Goal: Use online tool/utility: Utilize a website feature to perform a specific function

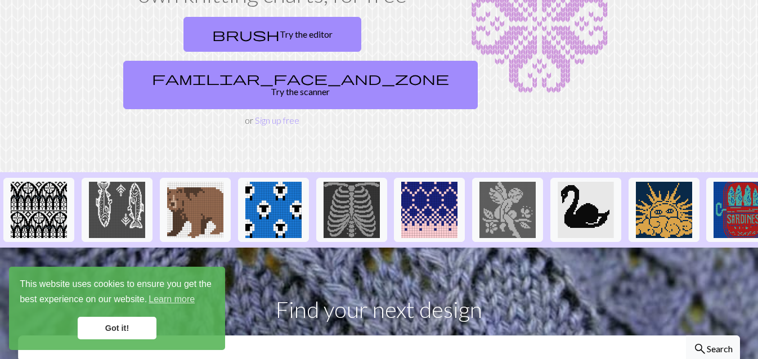
scroll to position [169, 0]
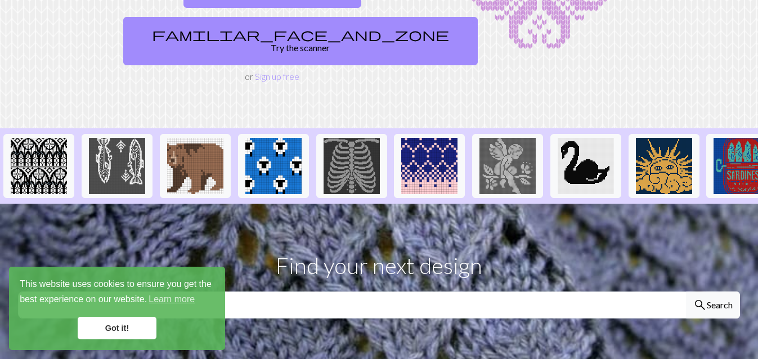
click at [136, 334] on link "Got it!" at bounding box center [117, 328] width 79 height 23
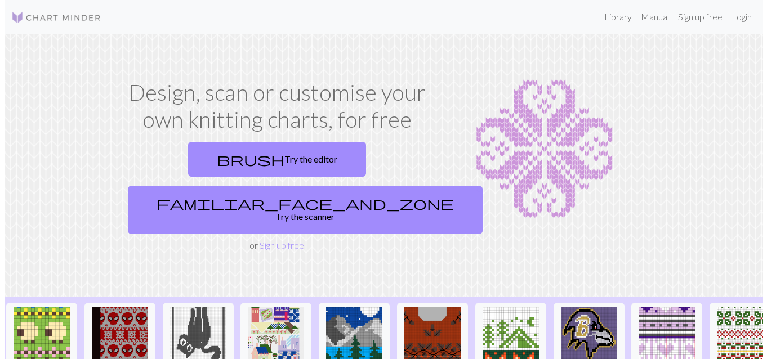
scroll to position [0, 1195]
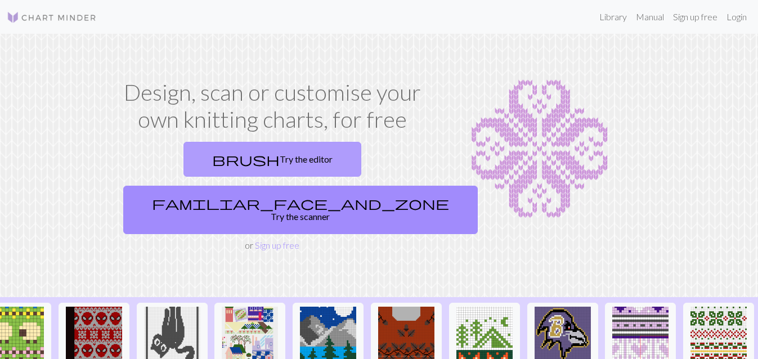
click at [212, 153] on span "brush" at bounding box center [246, 159] width 68 height 16
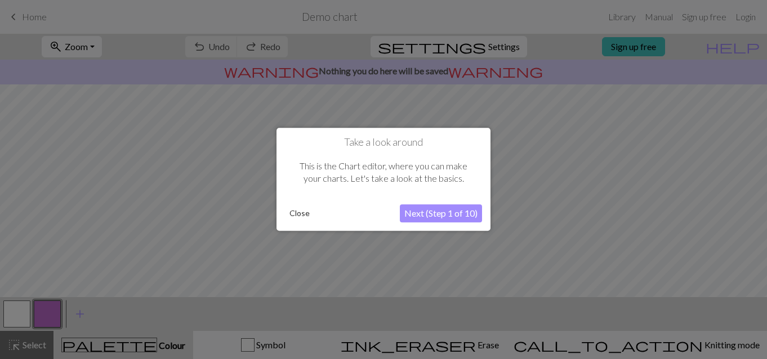
click at [408, 209] on button "Next (Step 1 of 10)" at bounding box center [441, 214] width 82 height 18
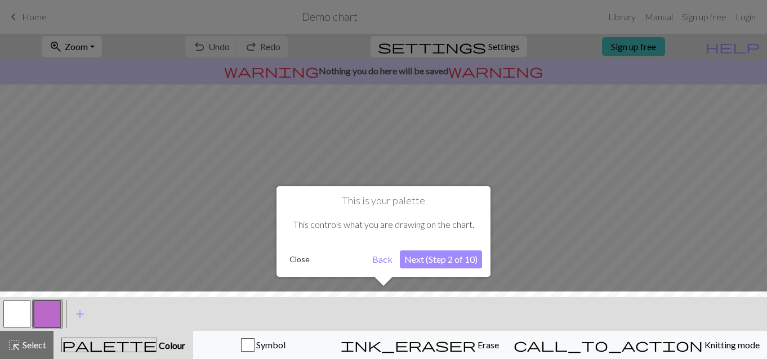
click at [429, 259] on button "Next (Step 2 of 10)" at bounding box center [441, 260] width 82 height 18
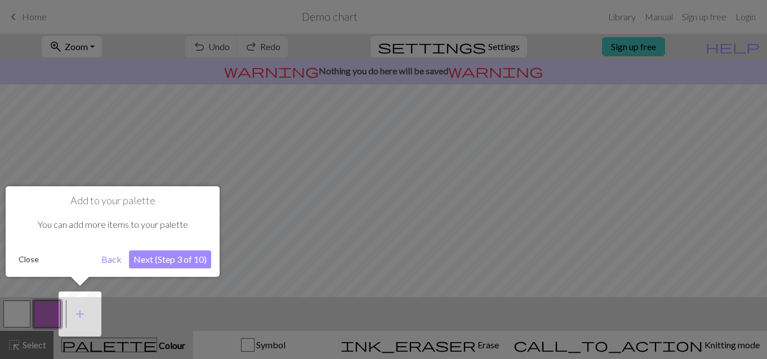
click at [108, 261] on button "Back" at bounding box center [111, 260] width 29 height 18
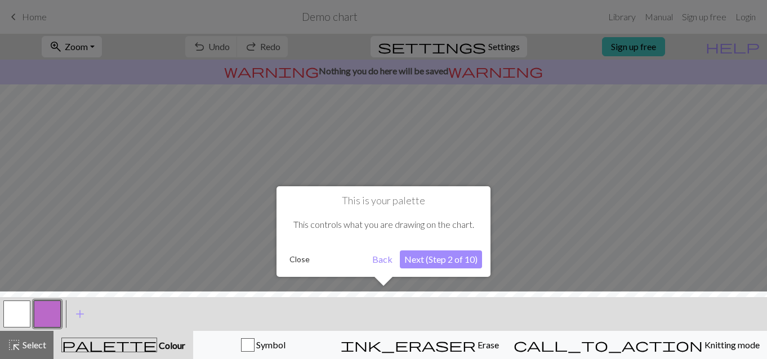
click at [455, 262] on button "Next (Step 2 of 10)" at bounding box center [441, 260] width 82 height 18
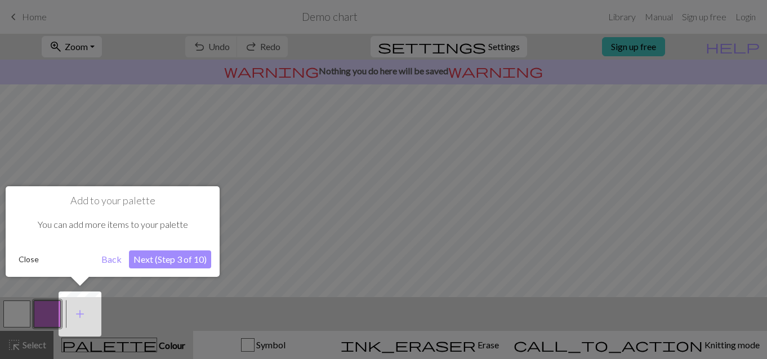
click at [190, 256] on button "Next (Step 3 of 10)" at bounding box center [170, 260] width 82 height 18
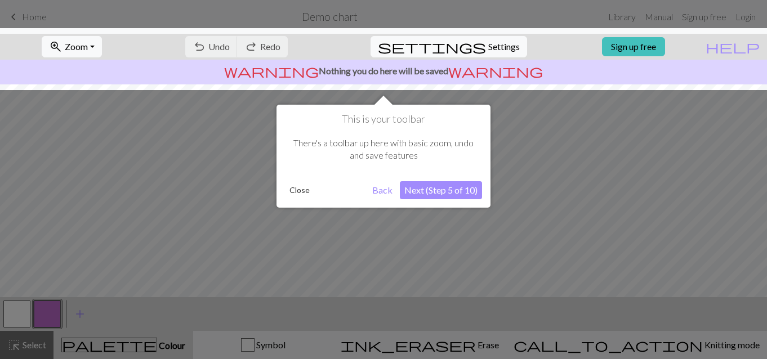
click at [414, 191] on button "Next (Step 5 of 10)" at bounding box center [441, 190] width 82 height 18
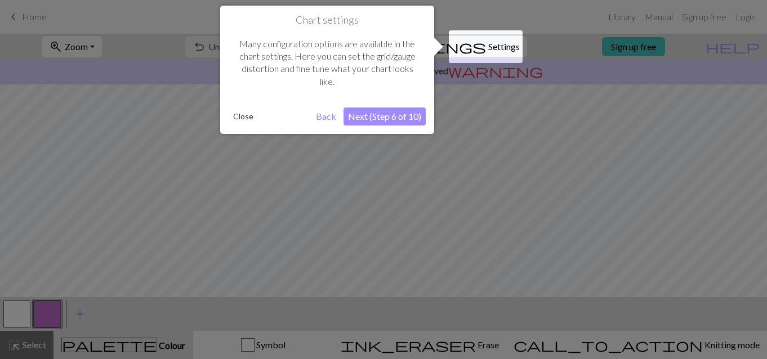
click at [368, 112] on button "Next (Step 6 of 10)" at bounding box center [384, 117] width 82 height 18
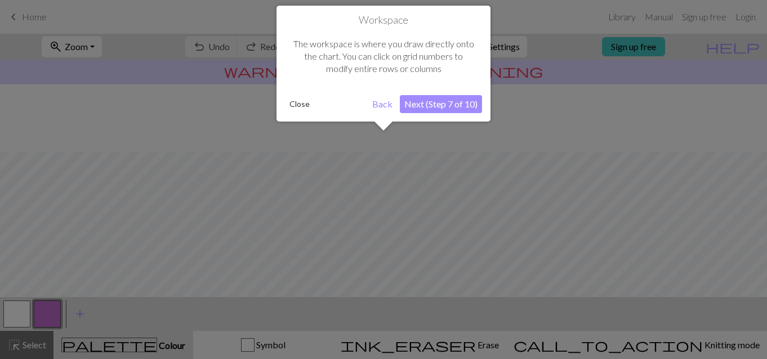
scroll to position [68, 0]
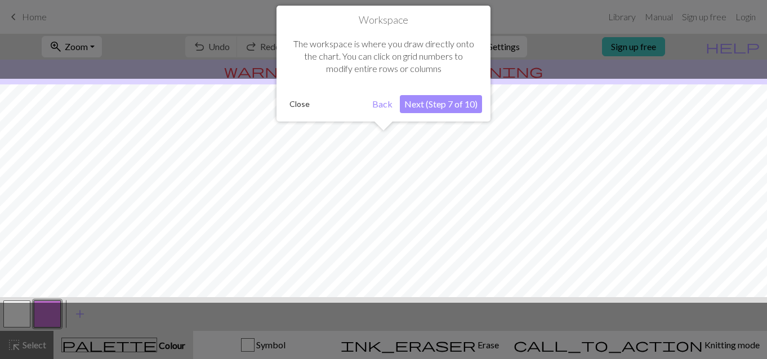
click at [426, 99] on button "Next (Step 7 of 10)" at bounding box center [441, 104] width 82 height 18
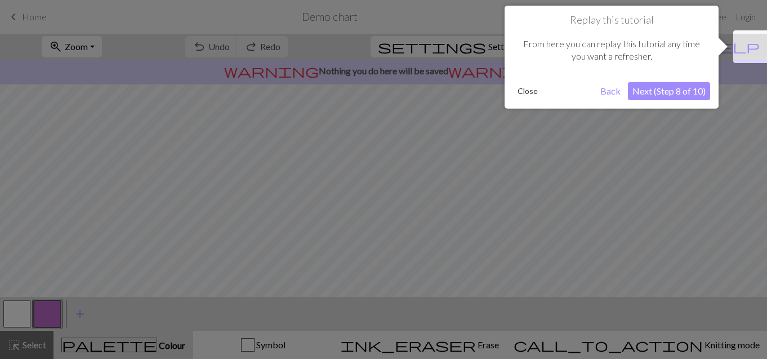
click at [641, 91] on button "Next (Step 8 of 10)" at bounding box center [669, 91] width 82 height 18
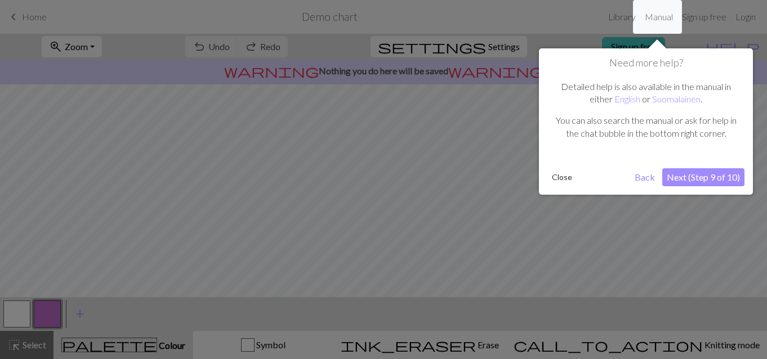
click at [700, 177] on button "Next (Step 9 of 10)" at bounding box center [703, 177] width 82 height 18
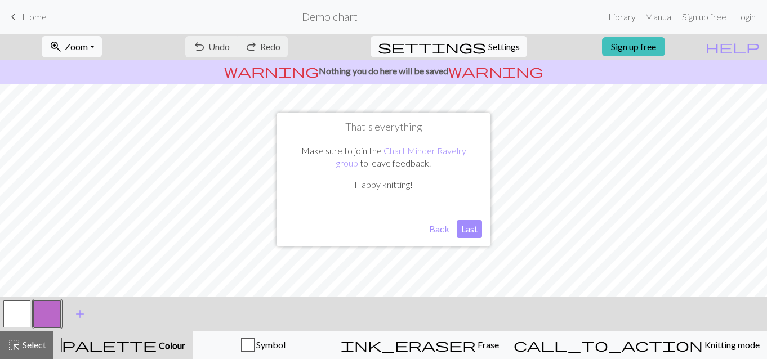
click at [459, 224] on button "Last" at bounding box center [469, 229] width 25 height 18
click at [230, 44] on span "Undo" at bounding box center [218, 46] width 21 height 11
click at [102, 46] on button "zoom_in Zoom Zoom" at bounding box center [72, 46] width 60 height 21
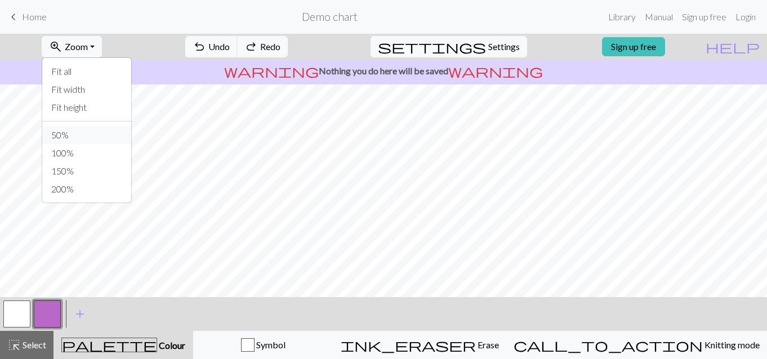
click at [89, 131] on button "50%" at bounding box center [86, 135] width 89 height 18
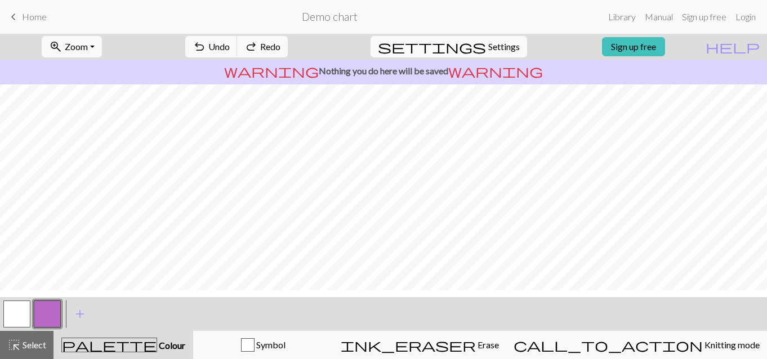
scroll to position [0, 0]
click at [288, 52] on button "redo Redo Redo" at bounding box center [262, 46] width 51 height 21
click at [296, 48] on div "undo Undo Undo redo Redo Redo" at bounding box center [236, 47] width 119 height 26
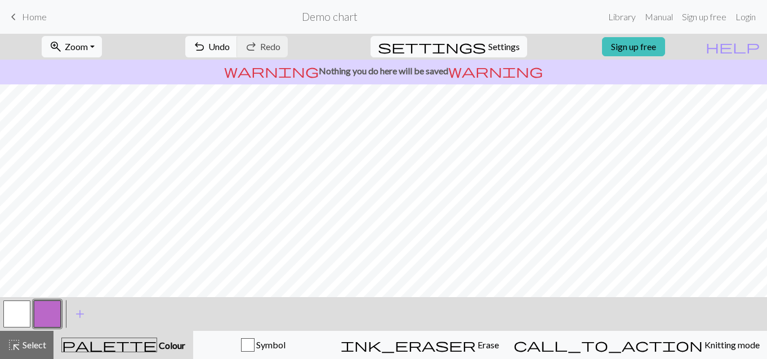
click at [296, 48] on div "undo Undo Undo redo Redo Redo" at bounding box center [236, 47] width 119 height 26
click at [26, 14] on span "Home" at bounding box center [34, 16] width 25 height 11
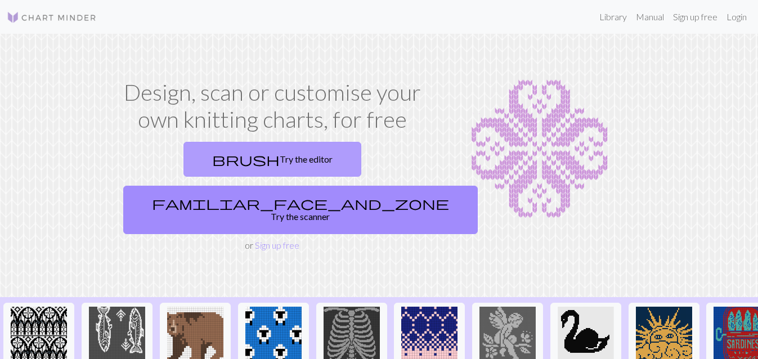
click at [237, 153] on link "brush Try the editor" at bounding box center [273, 159] width 178 height 35
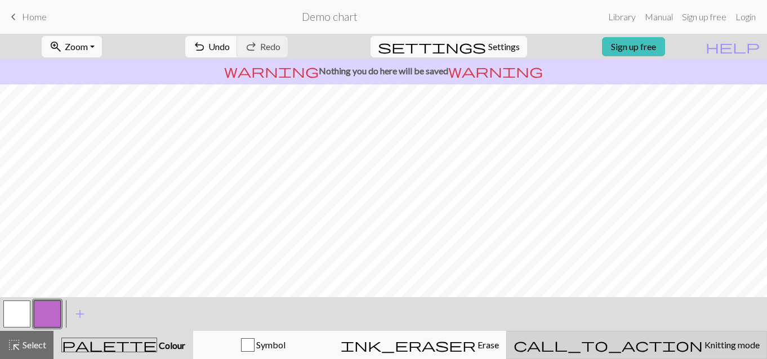
click at [679, 338] on div "call_to_action Knitting mode Knitting mode" at bounding box center [637, 345] width 246 height 14
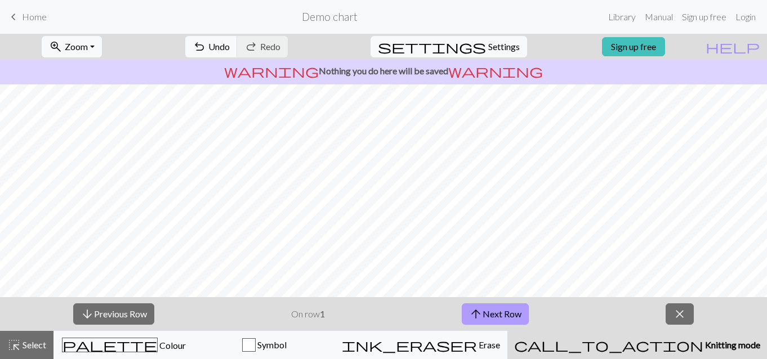
click at [499, 315] on button "arrow_upward Next Row" at bounding box center [495, 314] width 67 height 21
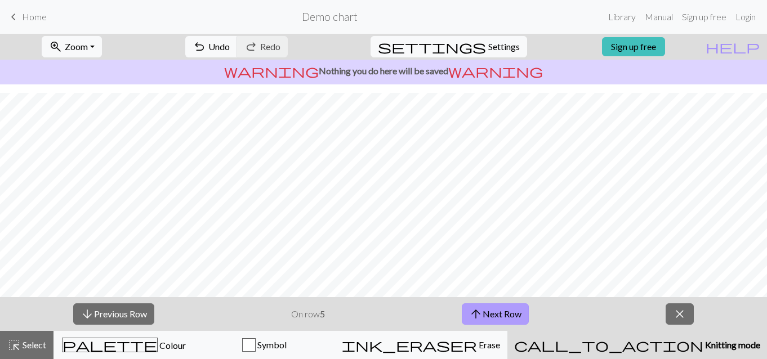
click at [511, 315] on button "arrow_upward Next Row" at bounding box center [495, 314] width 67 height 21
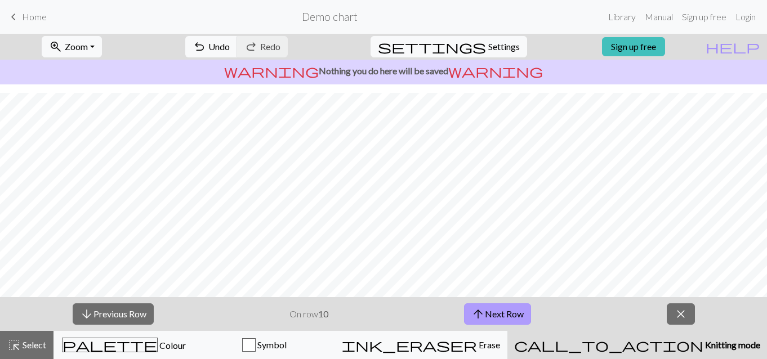
click at [511, 315] on button "arrow_upward Next Row" at bounding box center [497, 314] width 67 height 21
click at [688, 316] on button "close" at bounding box center [681, 314] width 28 height 21
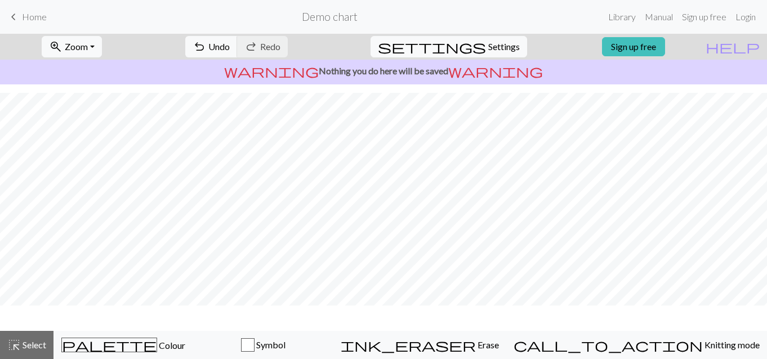
scroll to position [173, 0]
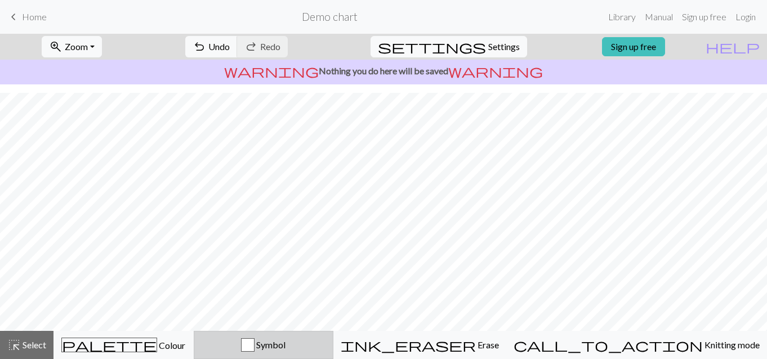
click at [333, 354] on button "Symbol" at bounding box center [264, 345] width 140 height 28
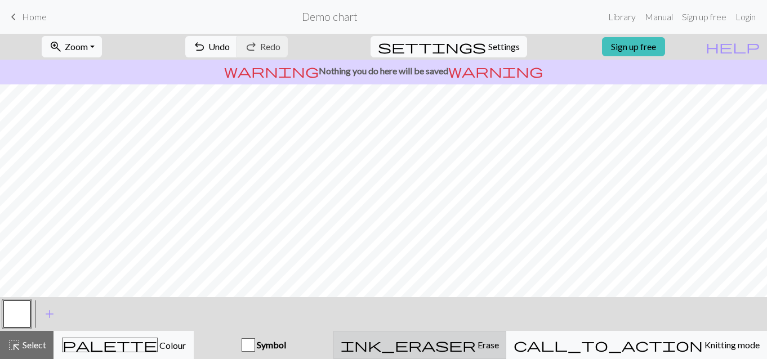
click at [479, 340] on div "ink_eraser Erase Erase" at bounding box center [420, 345] width 158 height 14
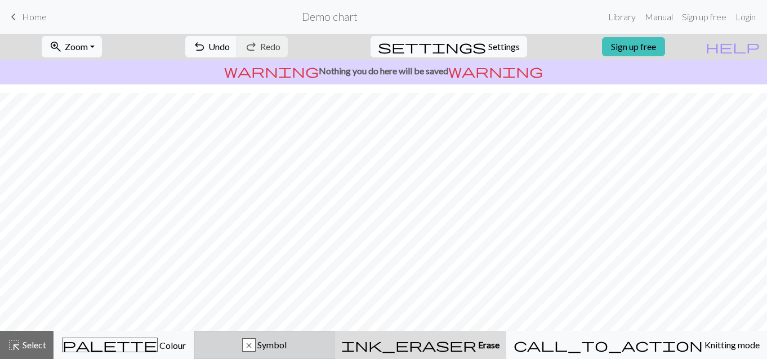
click at [287, 347] on span "Symbol" at bounding box center [271, 345] width 31 height 11
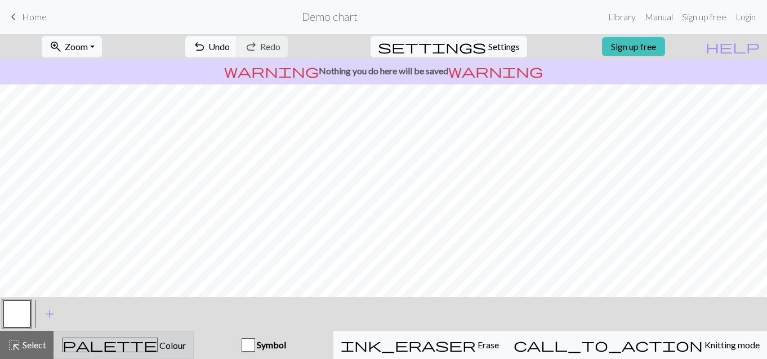
click at [158, 345] on span "Colour" at bounding box center [172, 345] width 28 height 11
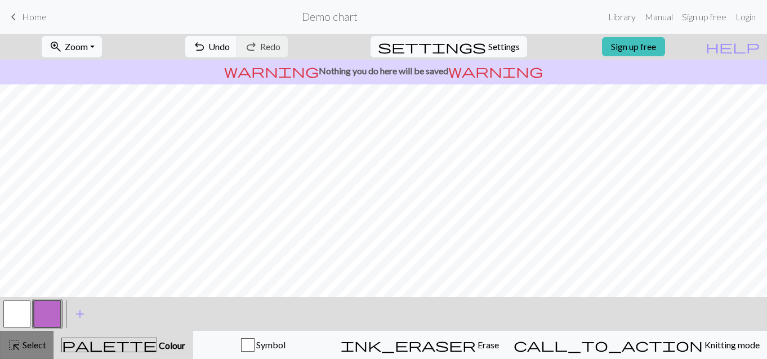
click at [22, 338] on button "highlight_alt Select Select" at bounding box center [26, 345] width 53 height 28
click at [23, 341] on span "Select" at bounding box center [33, 345] width 25 height 11
click at [36, 320] on button "button" at bounding box center [47, 314] width 27 height 27
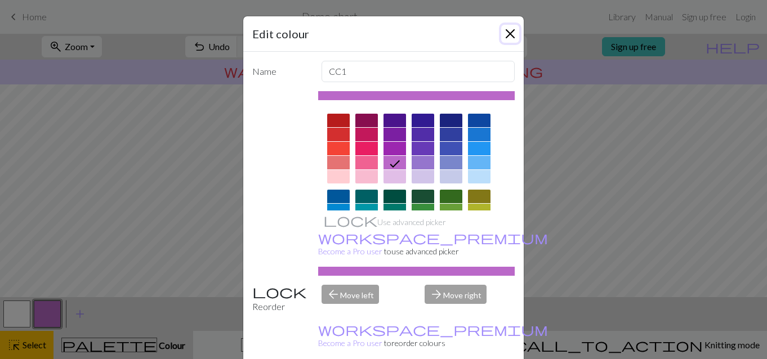
click at [501, 32] on button "Close" at bounding box center [510, 34] width 18 height 18
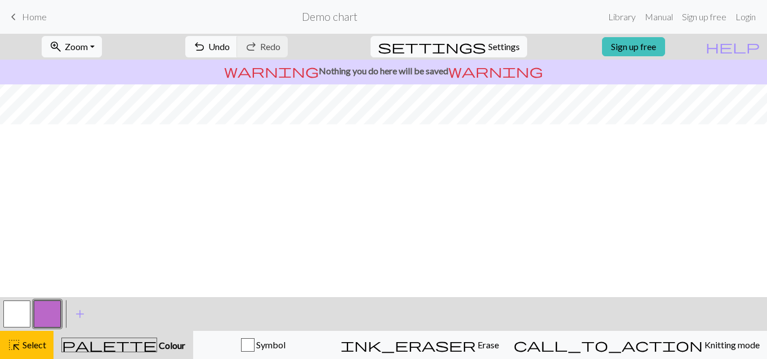
scroll to position [0, 0]
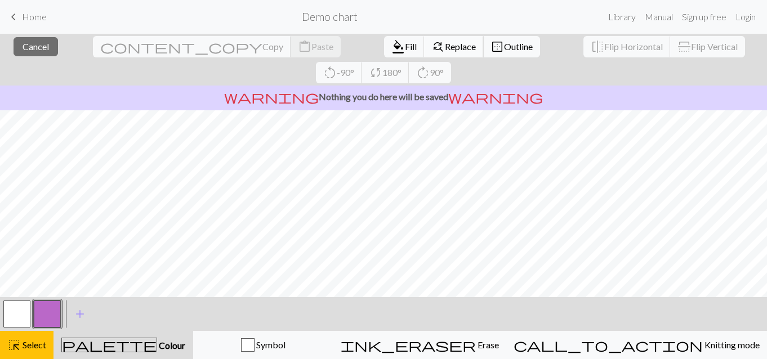
click at [445, 45] on span "Replace" at bounding box center [460, 46] width 31 height 11
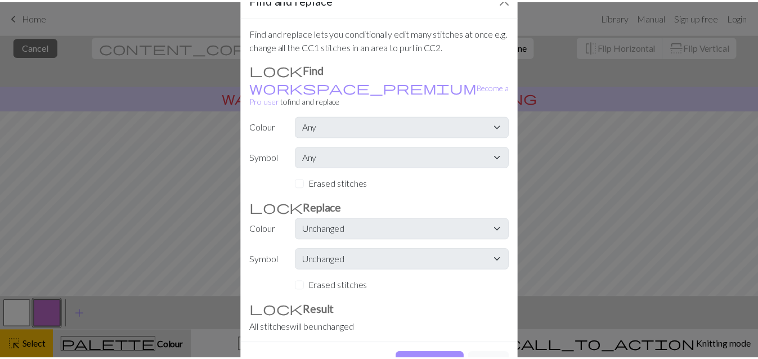
scroll to position [62, 0]
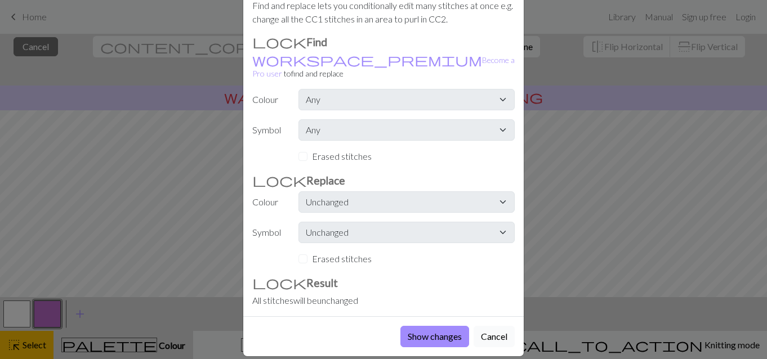
click at [485, 326] on button "Cancel" at bounding box center [494, 336] width 41 height 21
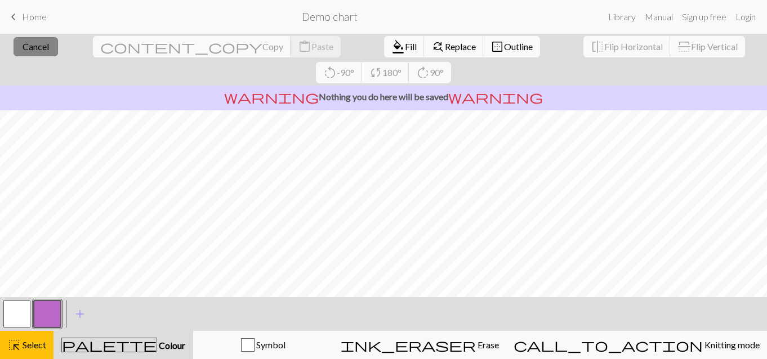
click at [29, 46] on span "Cancel" at bounding box center [36, 46] width 26 height 11
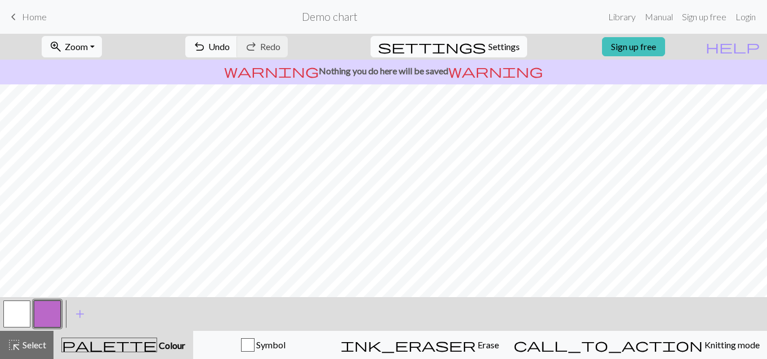
click at [488, 44] on span "Settings" at bounding box center [504, 47] width 32 height 14
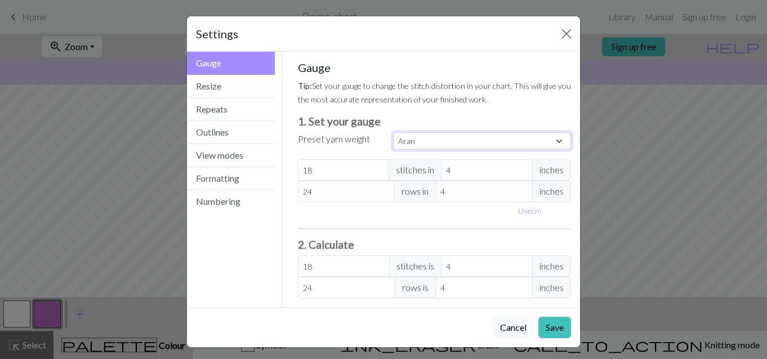
click at [554, 144] on select "Custom Square Lace Light Fingering Fingering Sport Double knit Worsted Aran Bul…" at bounding box center [482, 140] width 178 height 17
select select "lace"
click at [393, 132] on select "Custom Square Lace Light Fingering Fingering Sport Double knit Worsted Aran Bul…" at bounding box center [482, 140] width 178 height 17
type input "32"
type input "40"
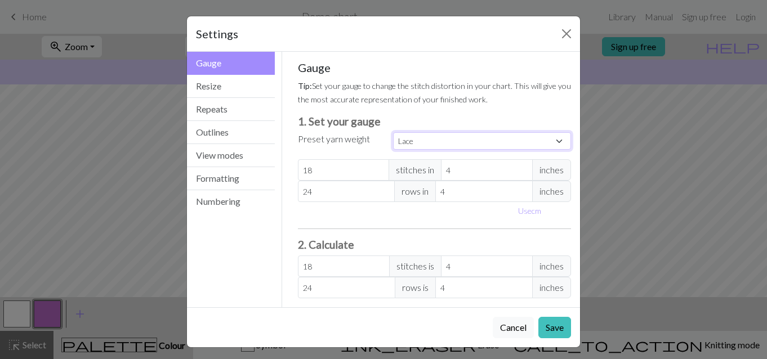
type input "32"
type input "40"
click at [553, 137] on select "Custom Square Lace Light Fingering Fingering Sport Double knit Worsted Aran Bul…" at bounding box center [482, 140] width 178 height 17
click at [393, 132] on select "Custom Square Lace Light Fingering Fingering Sport Double knit Worsted Aran Bul…" at bounding box center [482, 140] width 178 height 17
click at [548, 139] on select "Custom Square Lace Light Fingering Fingering Sport Double knit Worsted Aran Bul…" at bounding box center [482, 140] width 178 height 17
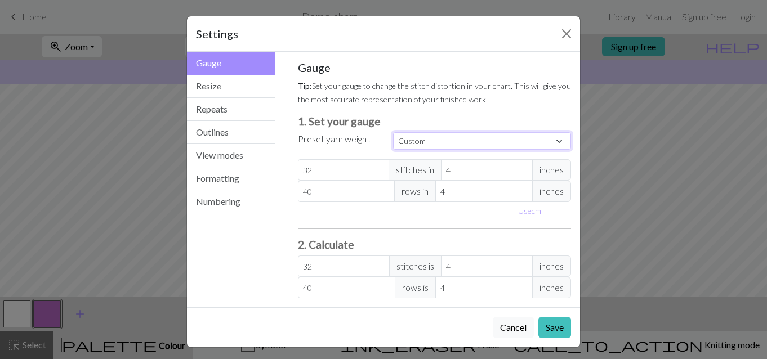
select select "square"
click at [393, 132] on select "Custom Square Lace Light Fingering Fingering Sport Double knit Worsted Aran Bul…" at bounding box center [482, 140] width 178 height 17
type input "32"
click at [555, 144] on select "Custom Square Lace Light Fingering Fingering Sport Double knit Worsted Aran Bul…" at bounding box center [482, 140] width 178 height 17
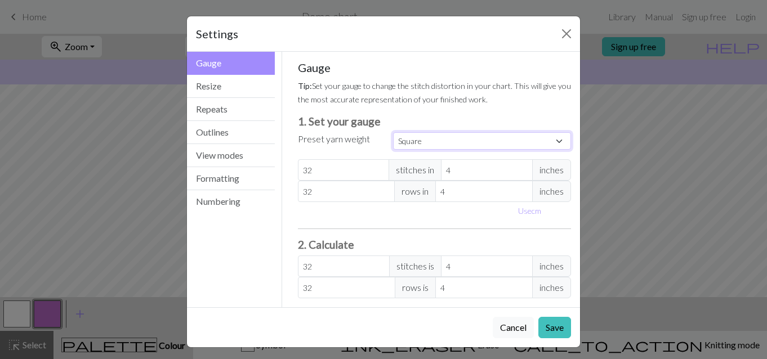
select select "lace"
click at [393, 132] on select "Custom Square Lace Light Fingering Fingering Sport Double knit Worsted Aran Bul…" at bounding box center [482, 140] width 178 height 17
type input "40"
click at [501, 194] on input "4" at bounding box center [483, 191] width 97 height 21
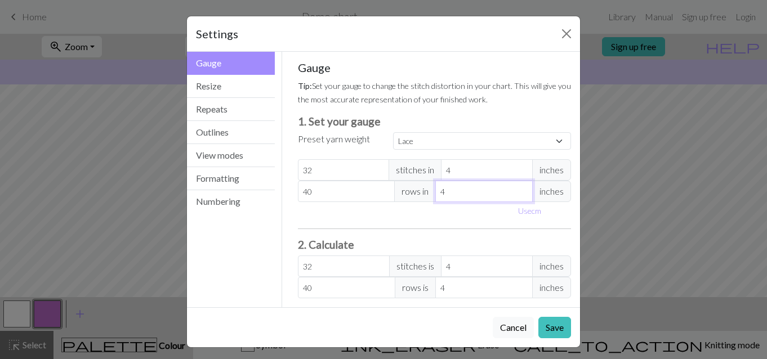
type input "3"
click at [519, 196] on input "3" at bounding box center [483, 191] width 97 height 21
select select "custom"
type input "53.33"
click at [559, 320] on button "Save" at bounding box center [554, 327] width 33 height 21
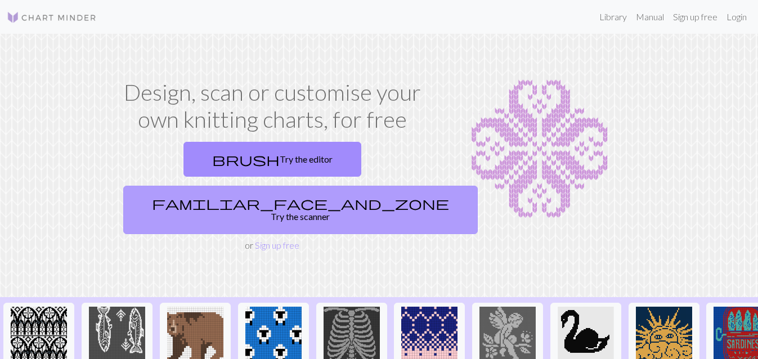
click at [354, 186] on link "familiar_face_and_zone Try the scanner" at bounding box center [300, 210] width 355 height 48
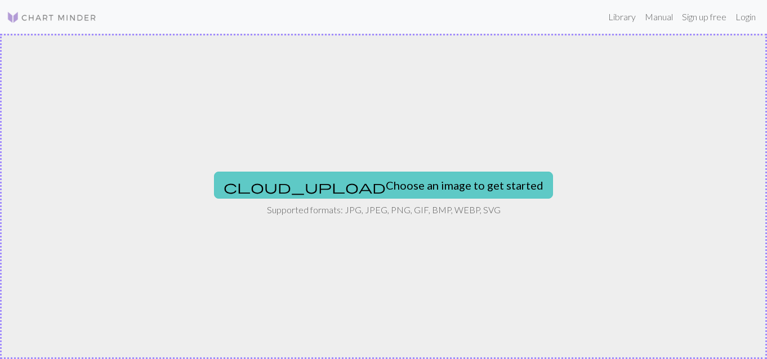
click at [328, 186] on button "cloud_upload Choose an image to get started" at bounding box center [383, 185] width 339 height 27
type input "C:\fakepath\sandal 2.jpg"
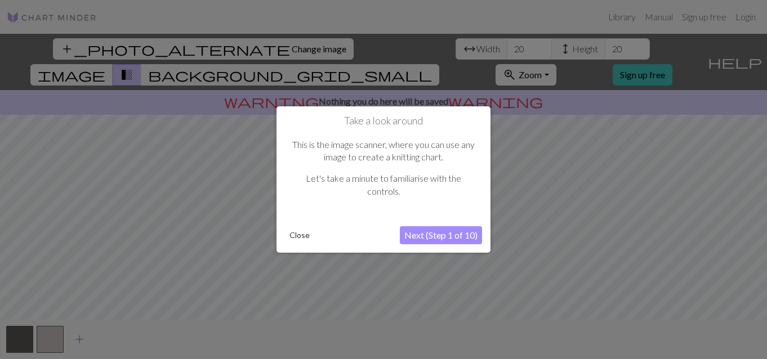
click at [422, 233] on button "Next (Step 1 of 10)" at bounding box center [441, 235] width 82 height 18
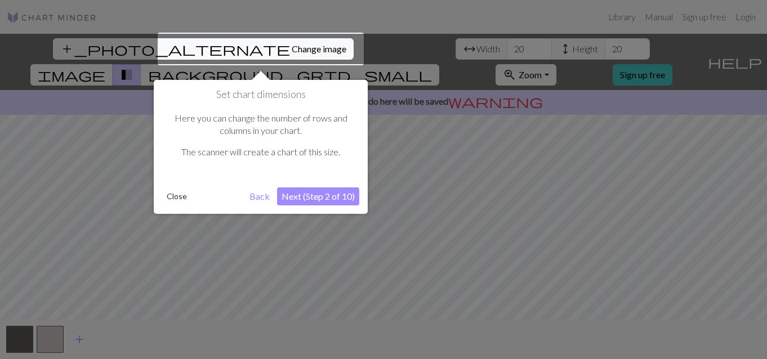
click at [308, 196] on button "Next (Step 2 of 10)" at bounding box center [318, 197] width 82 height 18
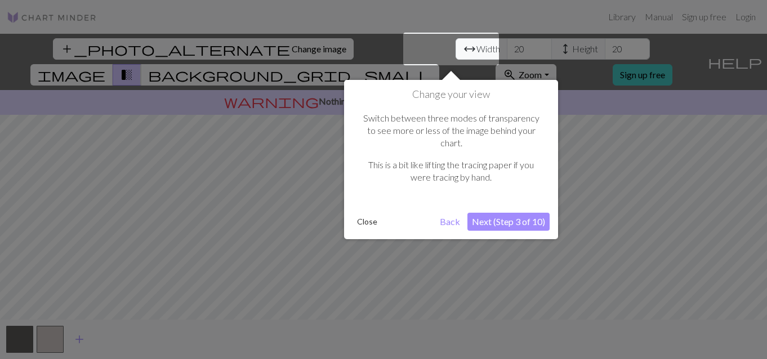
click at [485, 213] on button "Next (Step 3 of 10)" at bounding box center [508, 222] width 82 height 18
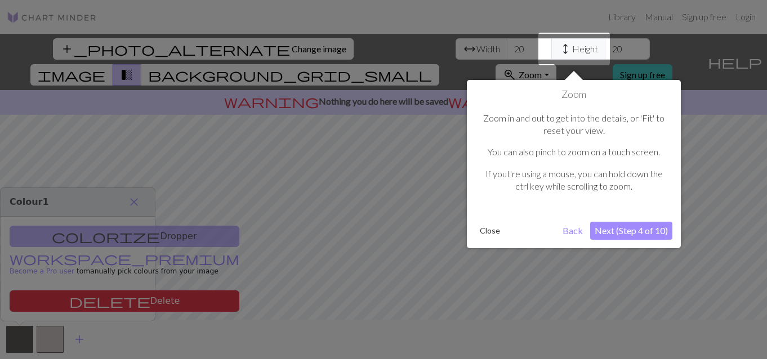
click at [640, 227] on button "Next (Step 4 of 10)" at bounding box center [631, 231] width 82 height 18
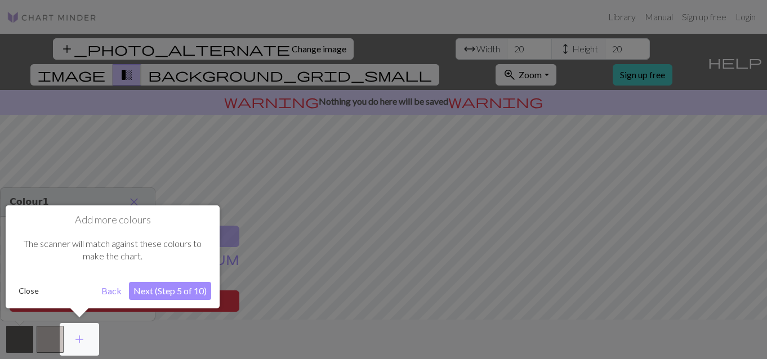
click at [169, 284] on button "Next (Step 5 of 10)" at bounding box center [170, 291] width 82 height 18
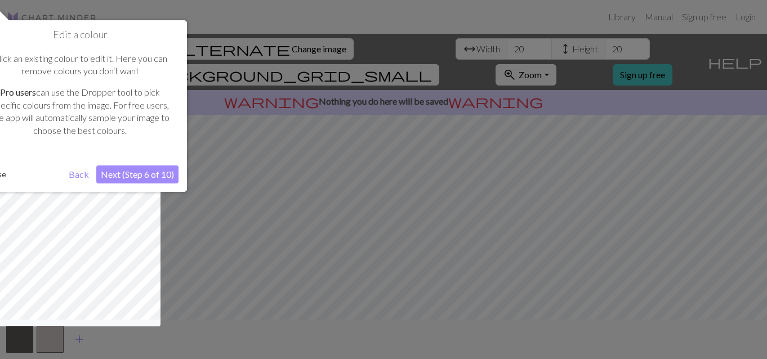
click at [141, 175] on button "Next (Step 6 of 10)" at bounding box center [137, 175] width 82 height 18
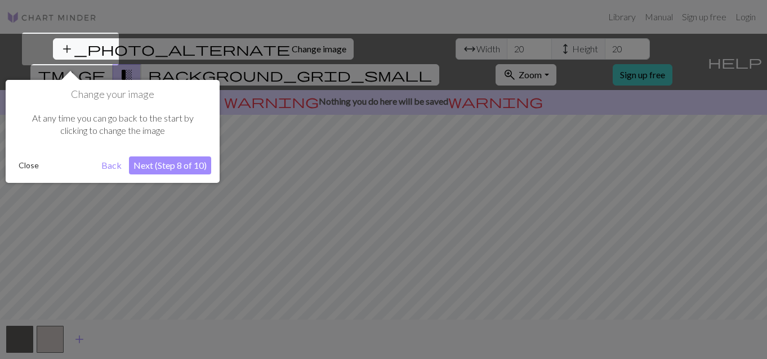
click at [142, 172] on button "Next (Step 8 of 10)" at bounding box center [170, 166] width 82 height 18
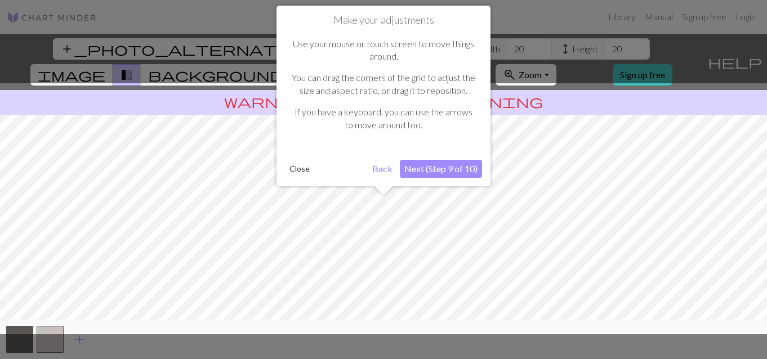
click at [458, 179] on div "Make your adjustments Use your mouse or touch screen to move things around. You…" at bounding box center [383, 96] width 214 height 181
click at [447, 164] on button "Next (Step 9 of 10)" at bounding box center [441, 169] width 82 height 18
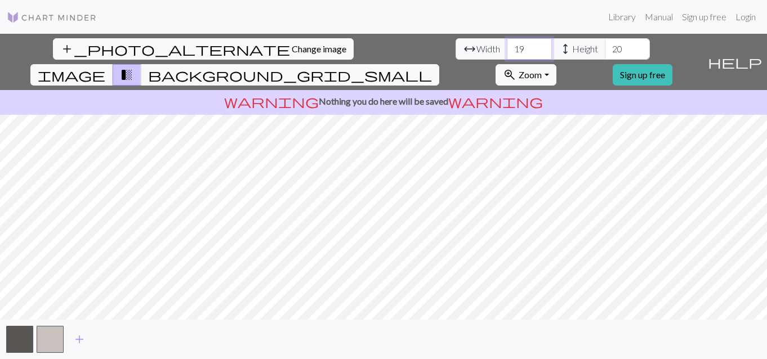
click at [507, 51] on input "19" at bounding box center [529, 48] width 45 height 21
click at [507, 51] on input "18" at bounding box center [529, 48] width 45 height 21
click at [507, 51] on input "17" at bounding box center [529, 48] width 45 height 21
click at [507, 51] on input "16" at bounding box center [529, 48] width 45 height 21
click at [507, 51] on input "15" at bounding box center [529, 48] width 45 height 21
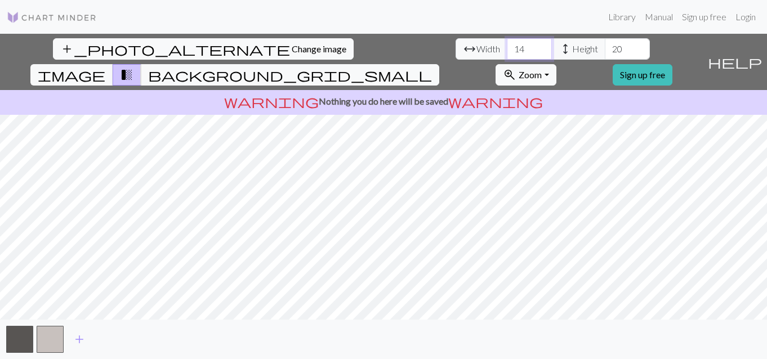
click at [507, 51] on input "14" at bounding box center [529, 48] width 45 height 21
click at [507, 51] on input "13" at bounding box center [529, 48] width 45 height 21
click at [507, 51] on input "12" at bounding box center [529, 48] width 45 height 21
click at [507, 51] on input "11" at bounding box center [529, 48] width 45 height 21
click at [507, 51] on input "9" at bounding box center [529, 48] width 45 height 21
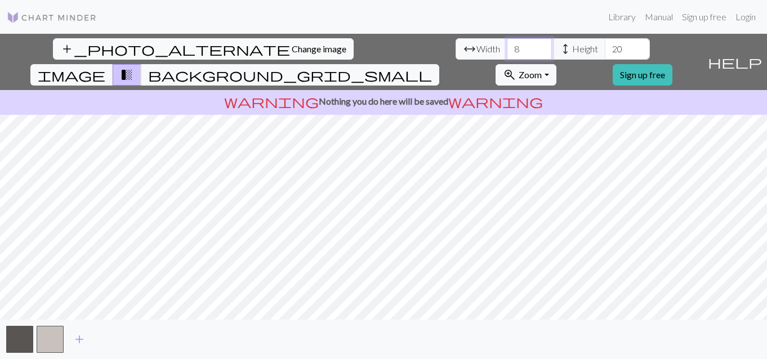
click at [507, 51] on input "8" at bounding box center [529, 48] width 45 height 21
click at [507, 48] on input "9" at bounding box center [529, 48] width 45 height 21
click at [507, 48] on input "10" at bounding box center [529, 48] width 45 height 21
click at [507, 48] on input "11" at bounding box center [529, 48] width 45 height 21
click at [507, 48] on input "12" at bounding box center [529, 48] width 45 height 21
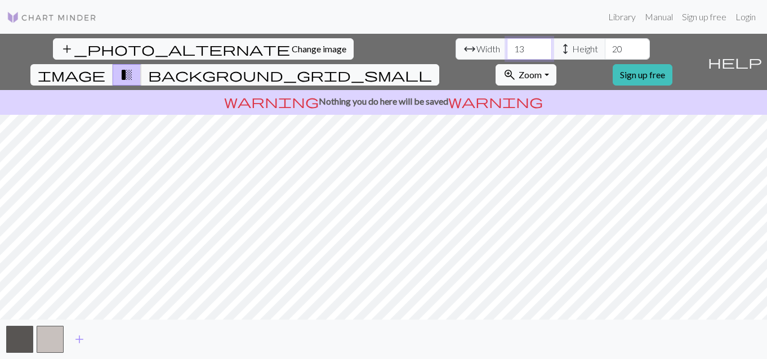
click at [507, 48] on input "13" at bounding box center [529, 48] width 45 height 21
click at [507, 48] on input "14" at bounding box center [529, 48] width 45 height 21
click at [507, 48] on input "15" at bounding box center [529, 48] width 45 height 21
click at [507, 48] on input "16" at bounding box center [529, 48] width 45 height 21
click at [507, 48] on input "17" at bounding box center [529, 48] width 45 height 21
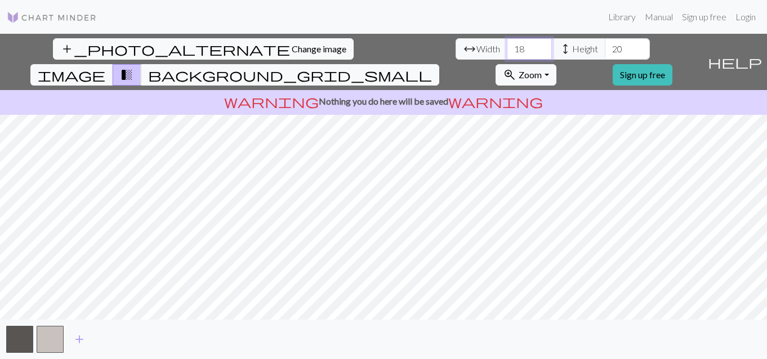
click at [507, 48] on input "18" at bounding box center [529, 48] width 45 height 21
click at [507, 48] on input "19" at bounding box center [529, 48] width 45 height 21
click at [507, 48] on input "20" at bounding box center [529, 48] width 45 height 21
type input "21"
click at [507, 48] on input "21" at bounding box center [529, 48] width 45 height 21
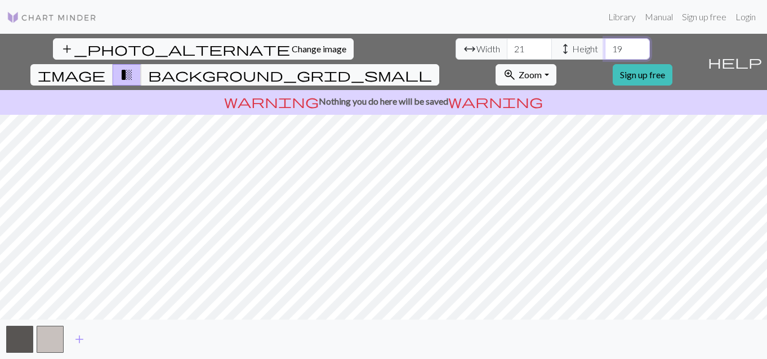
click at [605, 55] on input "19" at bounding box center [627, 48] width 45 height 21
click at [605, 55] on input "18" at bounding box center [627, 48] width 45 height 21
click at [605, 55] on input "17" at bounding box center [627, 48] width 45 height 21
type input "16"
click at [605, 55] on input "16" at bounding box center [627, 48] width 45 height 21
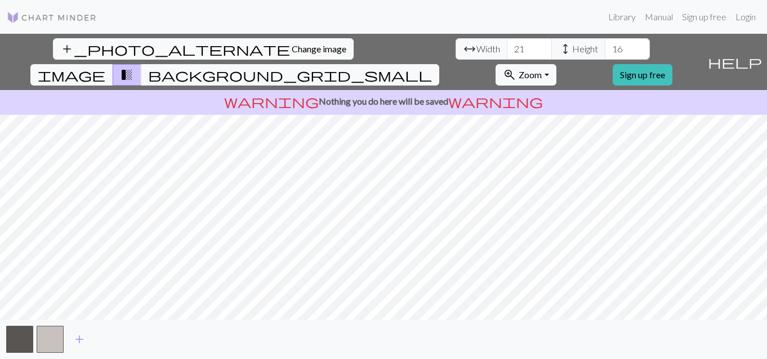
click at [534, 329] on div "add_photo_alternate Change image arrow_range Width 21 height Height 16 image tr…" at bounding box center [383, 196] width 767 height 325
click at [21, 345] on button "button" at bounding box center [19, 339] width 27 height 27
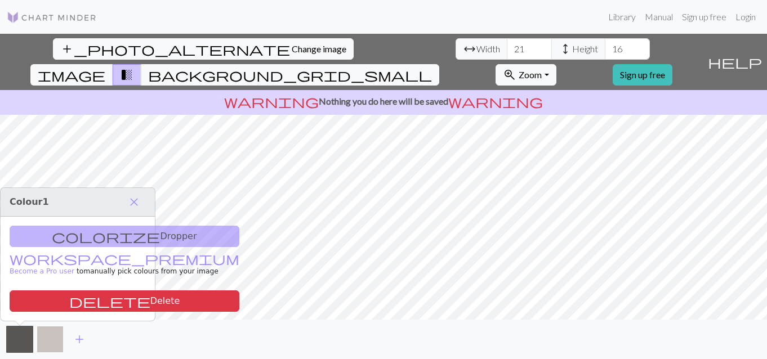
click at [51, 347] on button "button" at bounding box center [50, 339] width 27 height 27
click at [16, 15] on img at bounding box center [52, 18] width 90 height 14
